Goal: Task Accomplishment & Management: Complete application form

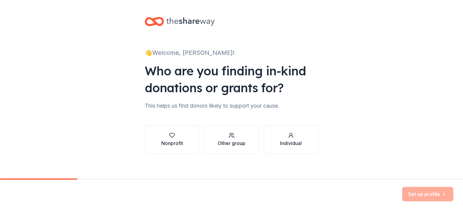
scroll to position [5, 0]
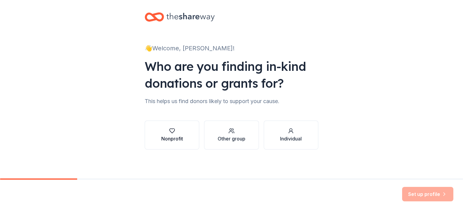
click at [175, 134] on div "Nonprofit" at bounding box center [172, 135] width 22 height 14
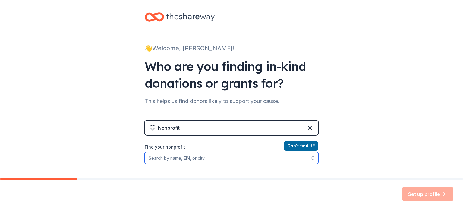
click at [227, 160] on input "Find your nonprofit" at bounding box center [231, 158] width 173 height 12
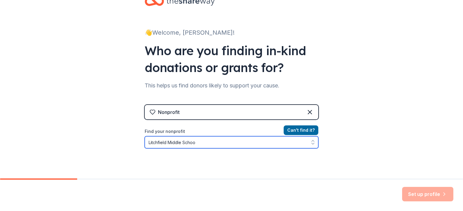
type input "Litchfield Middle School"
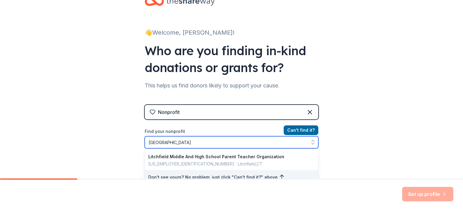
scroll to position [60, 0]
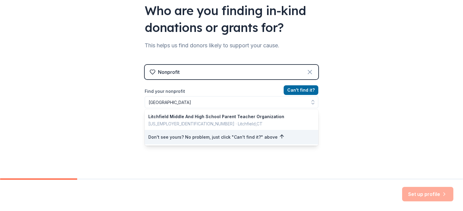
click at [306, 71] on div "Nonprofit Can ' t find it? Find your nonprofit Litchfield Middle School Litchfi…" at bounding box center [231, 117] width 173 height 104
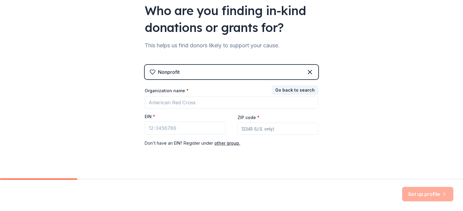
click at [196, 72] on div "Nonprofit" at bounding box center [231, 72] width 173 height 14
click at [308, 73] on icon at bounding box center [309, 71] width 7 height 7
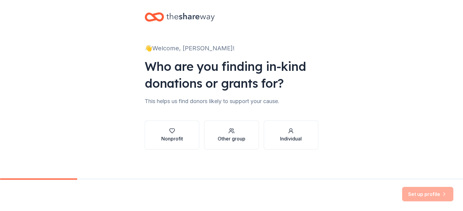
scroll to position [5, 0]
click at [228, 133] on icon "button" at bounding box center [231, 131] width 6 height 6
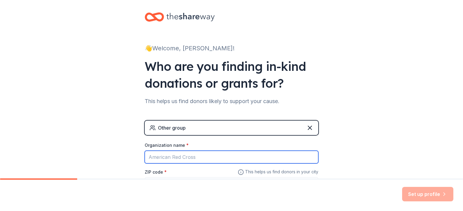
click at [186, 156] on input "Organization name *" at bounding box center [231, 157] width 173 height 13
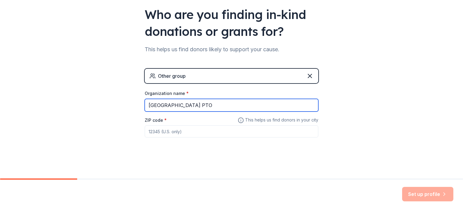
type input "Litchfield Middle School PTO"
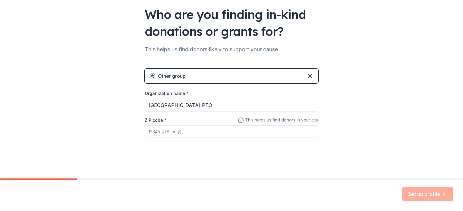
click at [195, 133] on input "ZIP code *" at bounding box center [231, 131] width 173 height 12
click at [205, 131] on input "ZIP code *" at bounding box center [231, 131] width 173 height 12
type input "03052"
click at [432, 197] on button "Set up profile" at bounding box center [427, 194] width 51 height 14
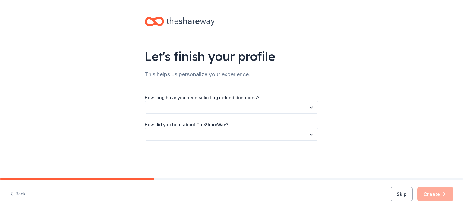
click at [217, 106] on button "button" at bounding box center [231, 107] width 173 height 13
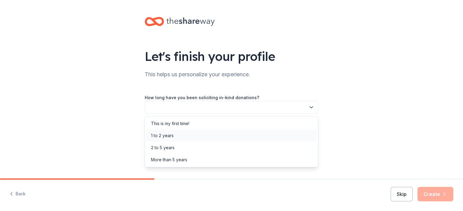
click at [214, 133] on div "1 to 2 years" at bounding box center [231, 136] width 170 height 12
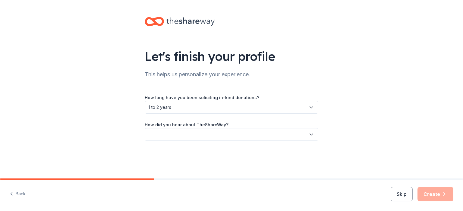
click at [216, 133] on button "button" at bounding box center [231, 134] width 173 height 13
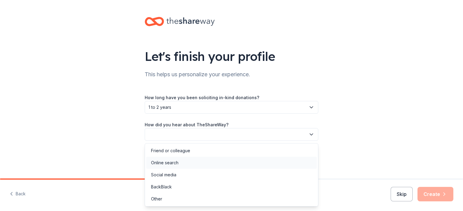
click at [216, 167] on div "Online search" at bounding box center [231, 163] width 170 height 12
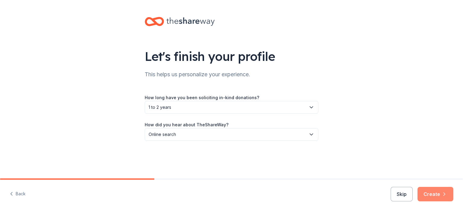
click at [438, 191] on button "Create" at bounding box center [435, 194] width 36 height 14
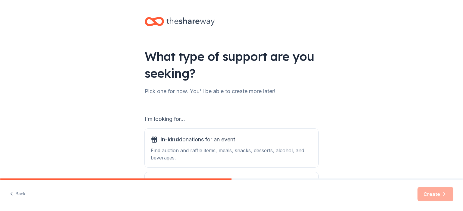
scroll to position [65, 0]
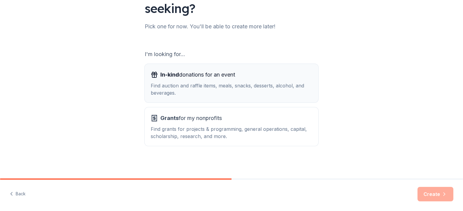
click at [257, 90] on div "Find auction and raffle items, meals, snacks, desserts, alcohol, and beverages." at bounding box center [231, 89] width 161 height 14
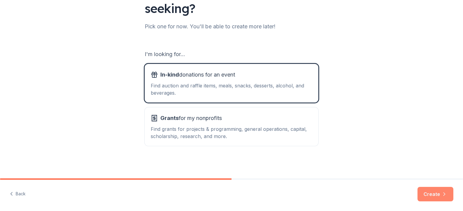
click at [438, 195] on button "Create" at bounding box center [435, 194] width 36 height 14
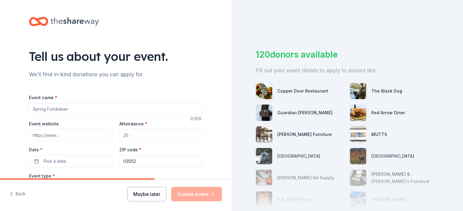
click at [150, 195] on button "Maybe later" at bounding box center [146, 194] width 39 height 14
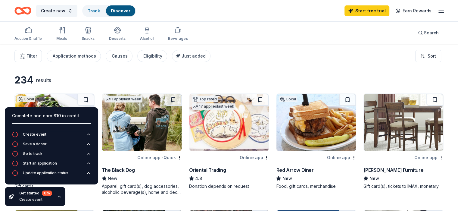
click at [61, 196] on icon "button" at bounding box center [59, 196] width 5 height 5
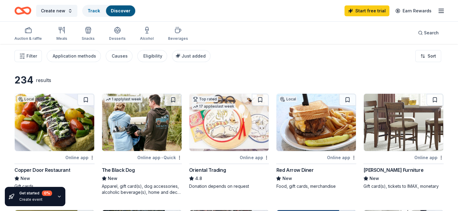
scroll to position [40, 0]
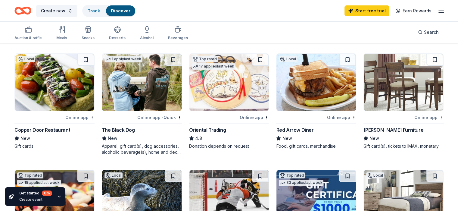
click at [153, 86] on img at bounding box center [142, 82] width 80 height 57
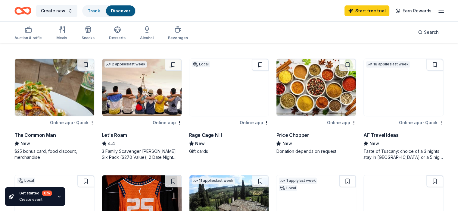
scroll to position [0, 0]
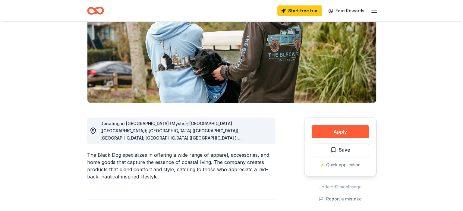
scroll to position [120, 0]
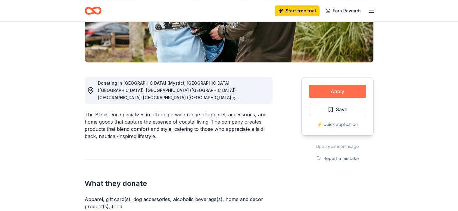
click at [327, 94] on button "Apply" at bounding box center [337, 91] width 57 height 13
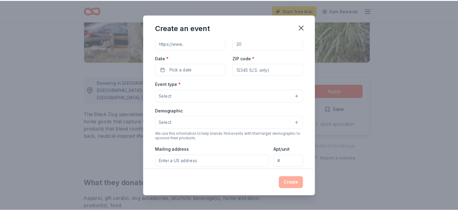
scroll to position [0, 0]
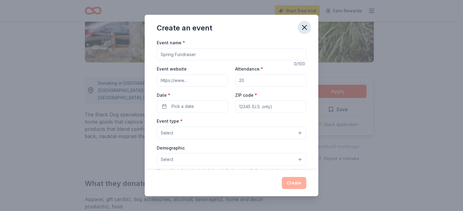
click at [306, 32] on button "button" at bounding box center [304, 27] width 13 height 13
